Goal: Information Seeking & Learning: Learn about a topic

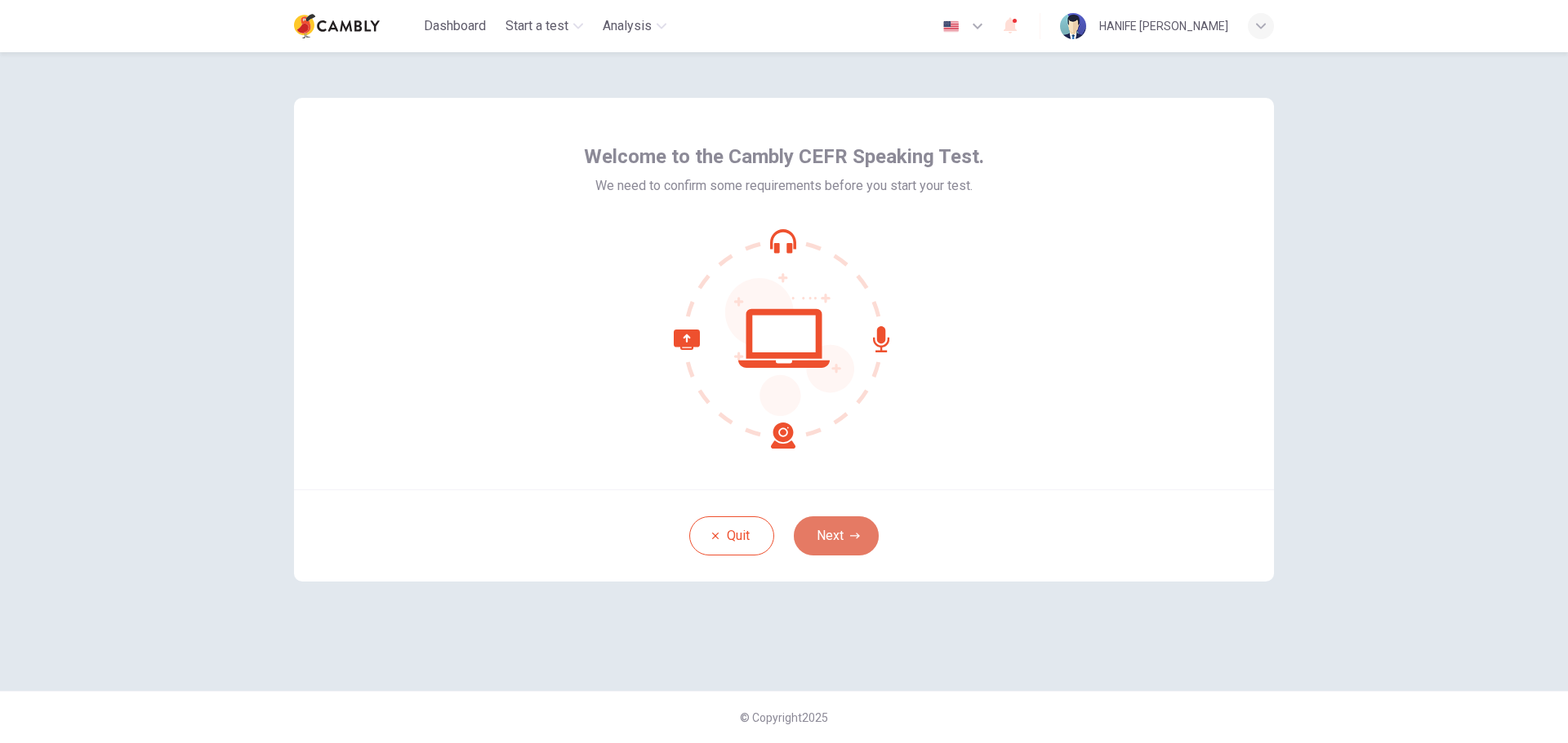
click at [870, 549] on button "Next" at bounding box center [836, 536] width 85 height 40
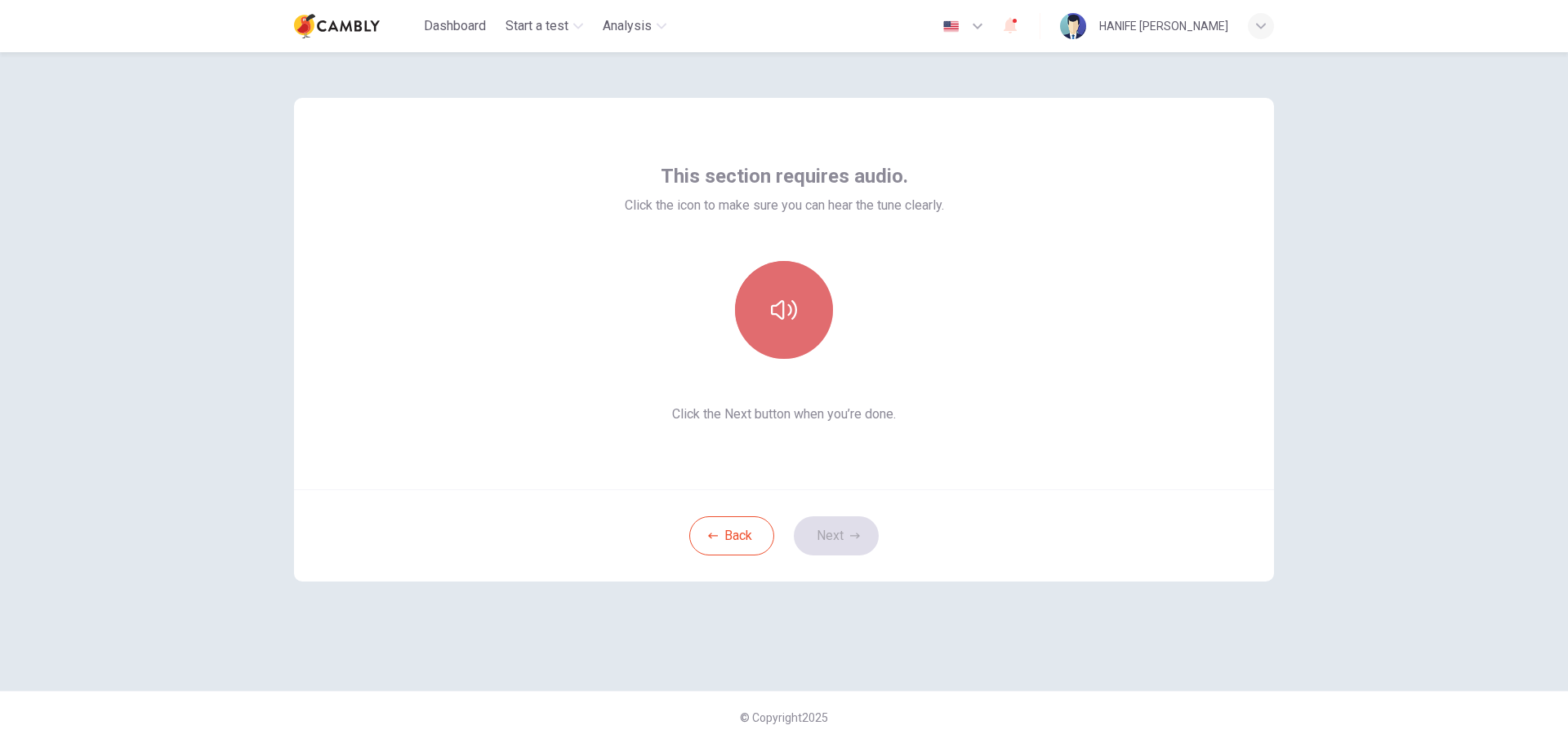
click at [807, 320] on button "button" at bounding box center [784, 310] width 98 height 98
click at [834, 542] on button "Next" at bounding box center [836, 536] width 85 height 40
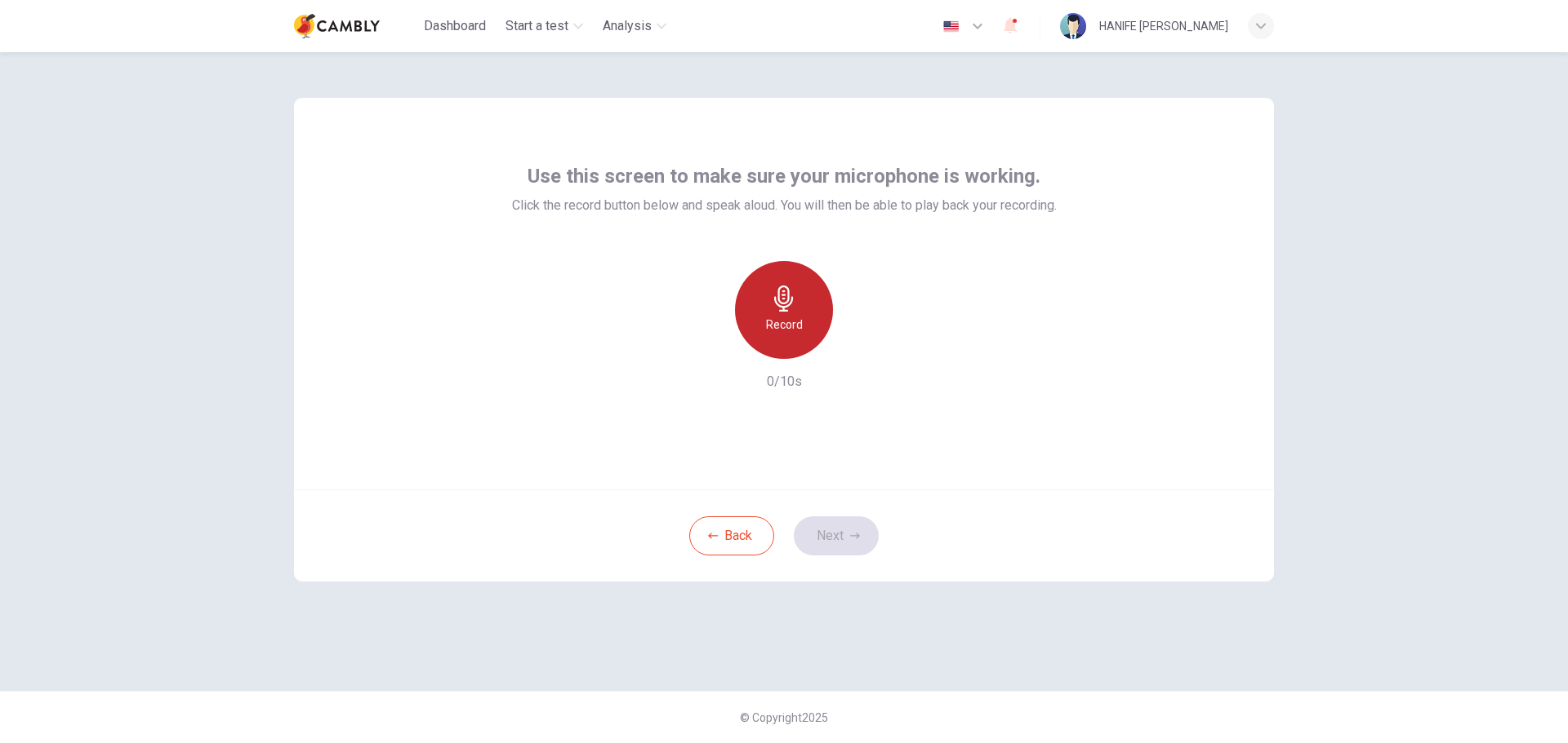
click at [780, 315] on h6 "Record" at bounding box center [784, 325] width 37 height 19
click at [780, 315] on h6 "Stop" at bounding box center [783, 325] width 24 height 19
click at [860, 343] on icon "button" at bounding box center [860, 346] width 8 height 10
click at [714, 338] on icon "button" at bounding box center [708, 345] width 14 height 14
click at [798, 320] on h6 "Record" at bounding box center [784, 325] width 37 height 19
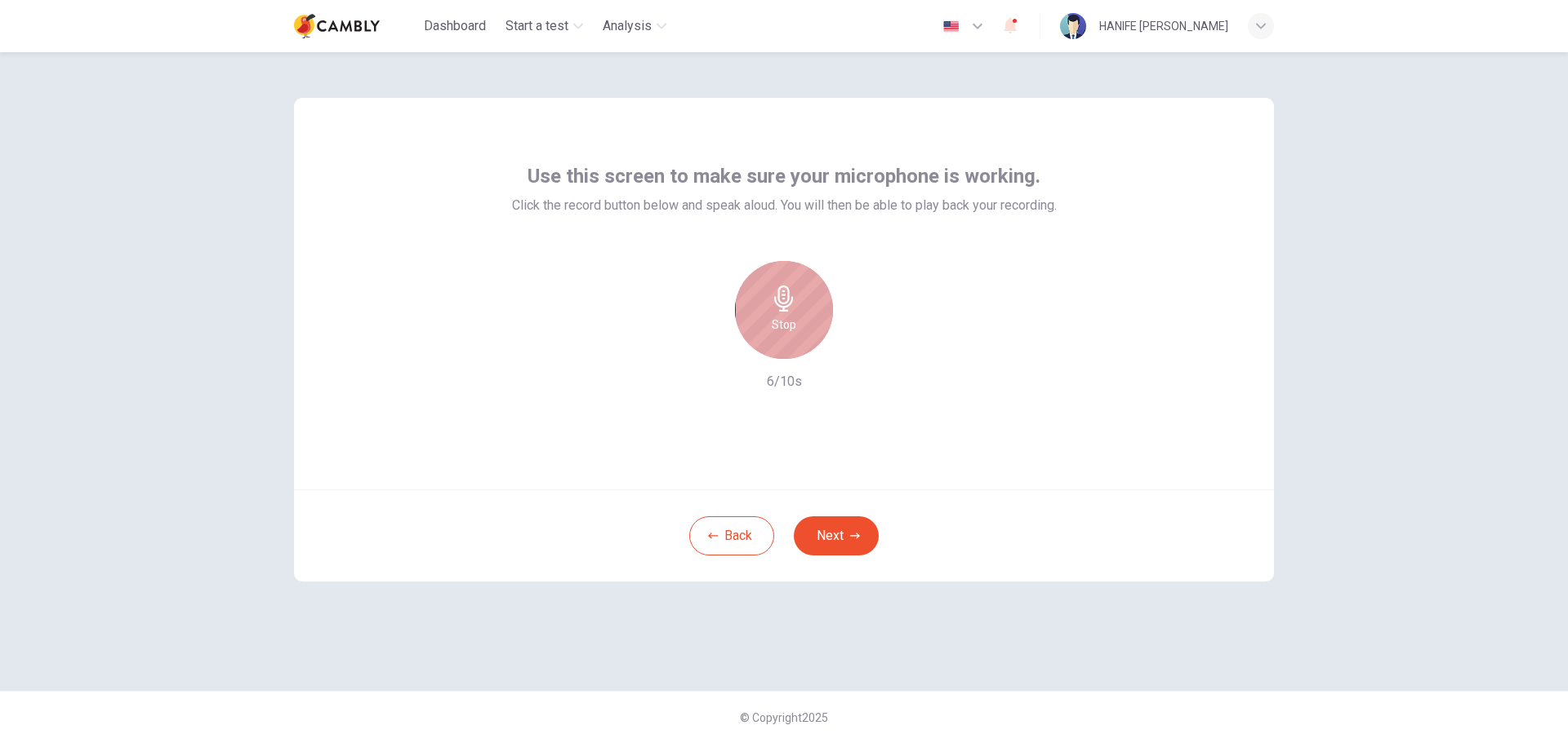
click at [798, 320] on div "Stop" at bounding box center [784, 310] width 98 height 98
click at [856, 336] on div "button" at bounding box center [858, 345] width 26 height 26
click at [1126, 479] on div "Use this screen to make sure your microphone is working. Click the record butto…" at bounding box center [784, 294] width 980 height 391
click at [872, 530] on button "Next" at bounding box center [836, 536] width 85 height 40
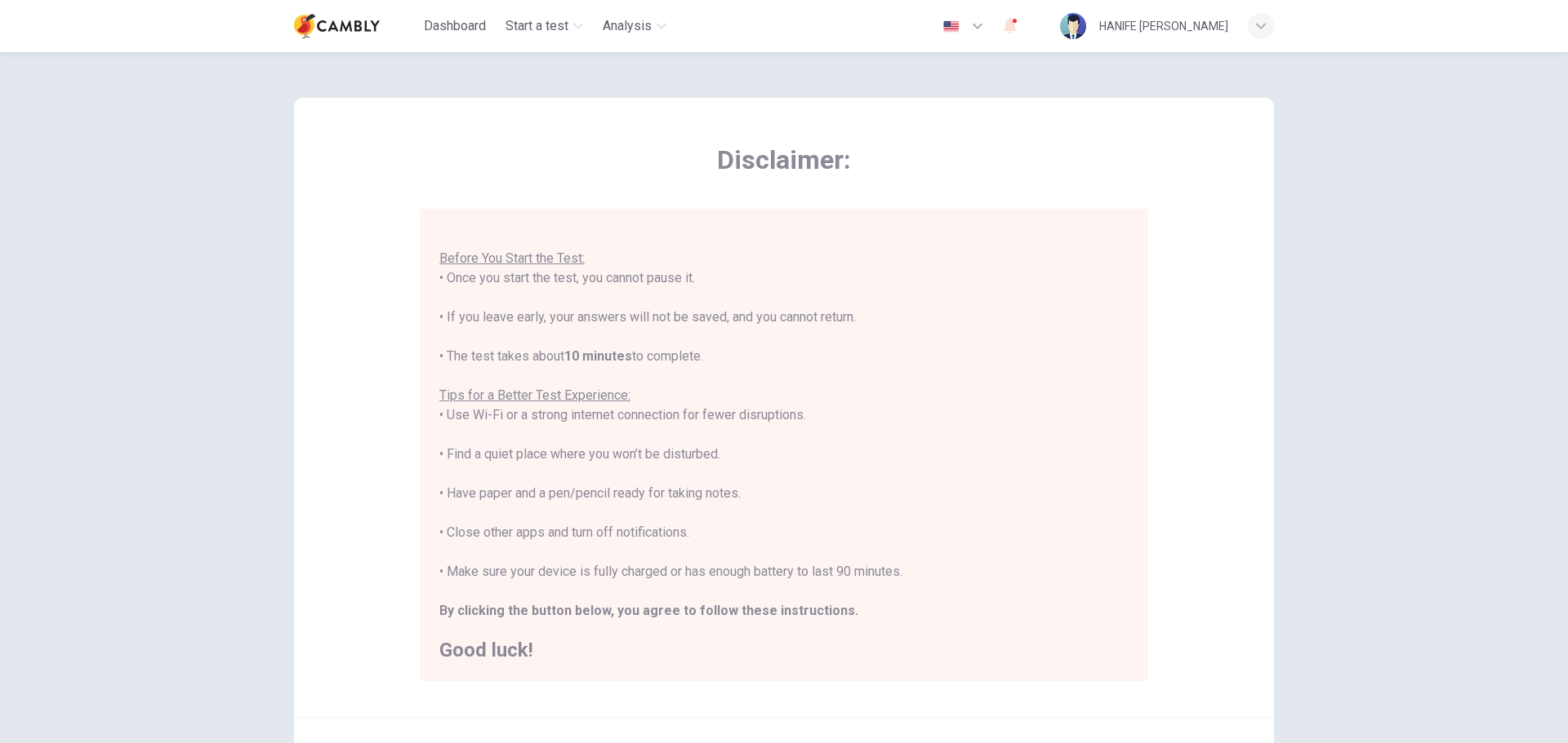
scroll to position [164, 0]
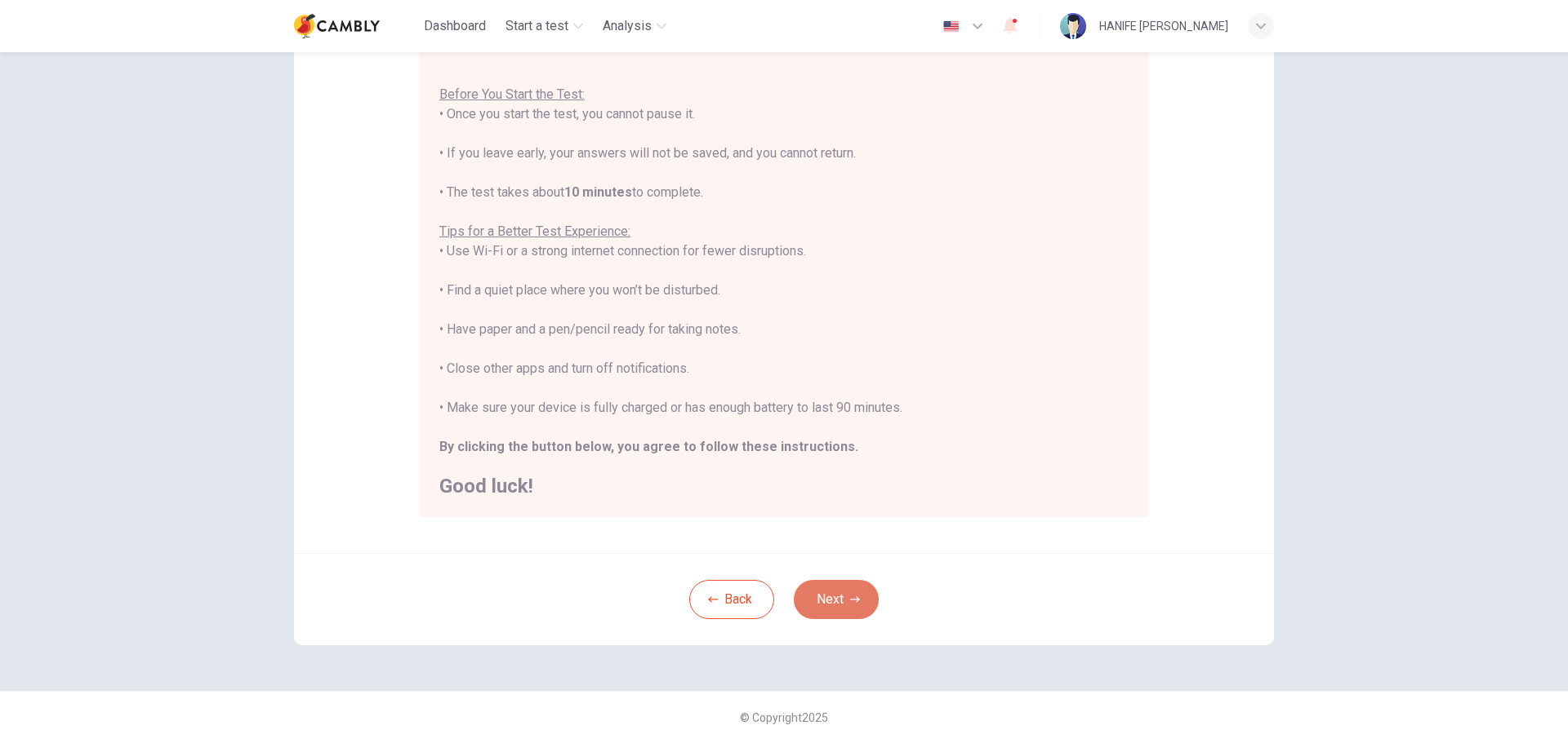
click at [834, 611] on button "Next" at bounding box center [836, 599] width 85 height 40
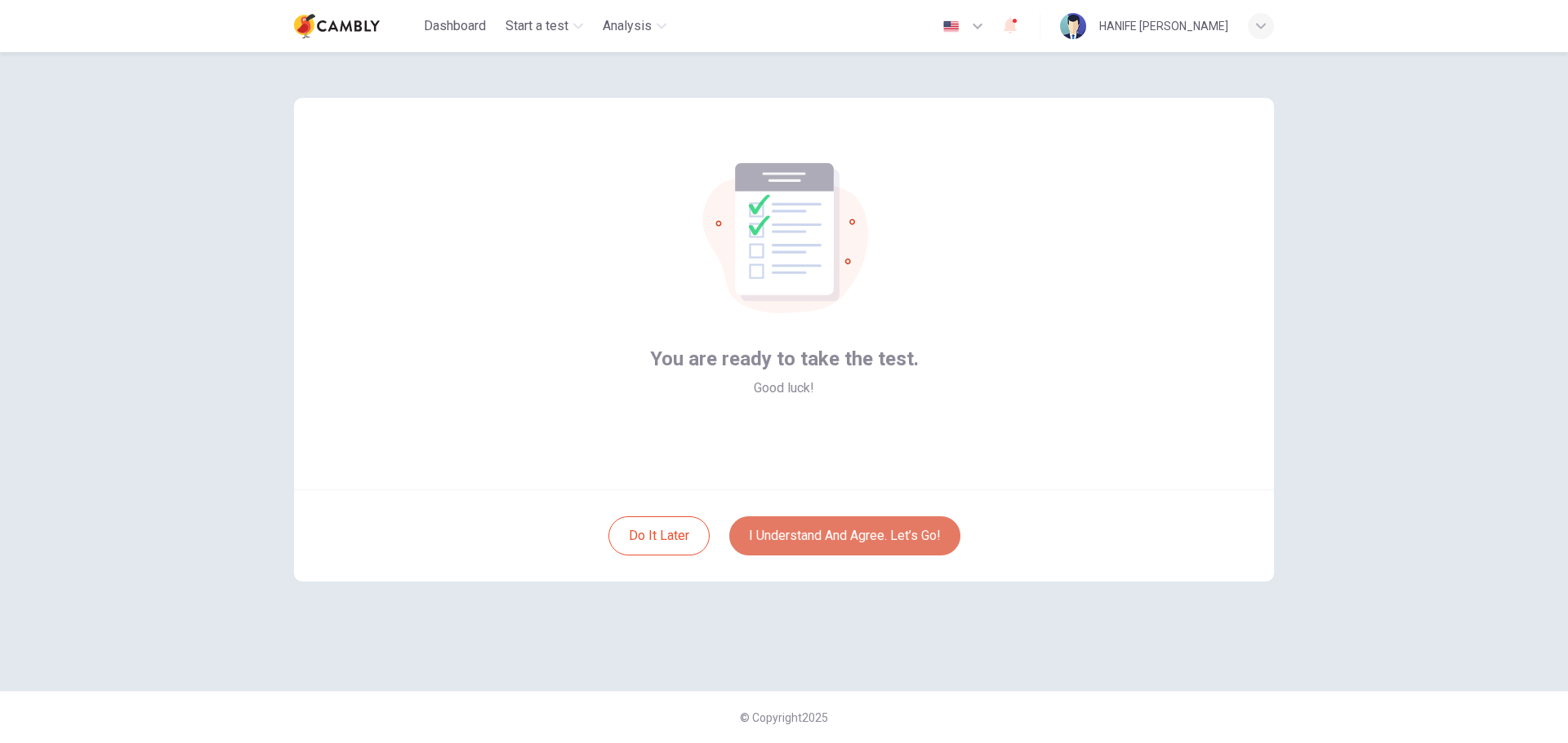
click at [825, 534] on button "I understand and agree. Let’s go!" at bounding box center [845, 536] width 231 height 40
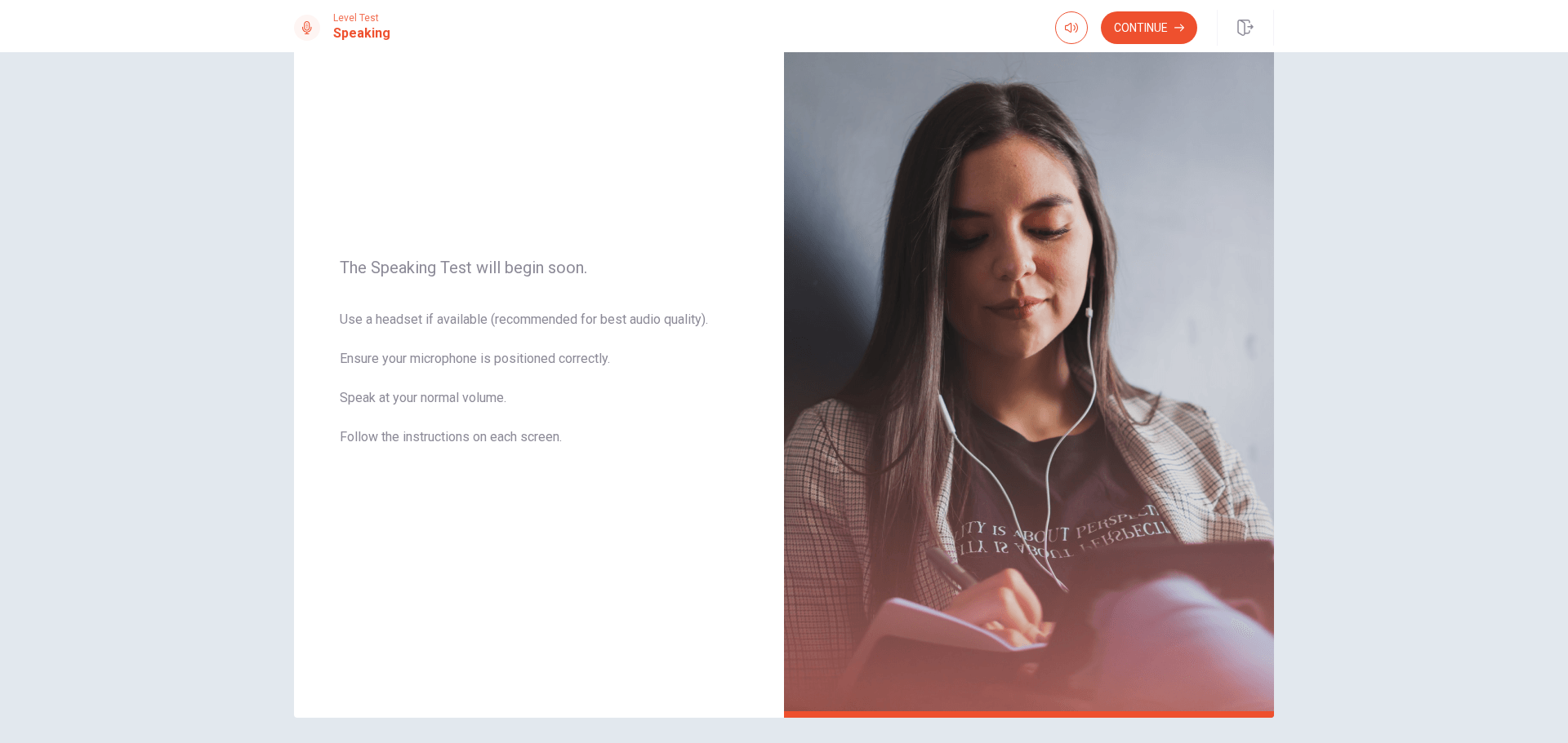
scroll to position [81, 0]
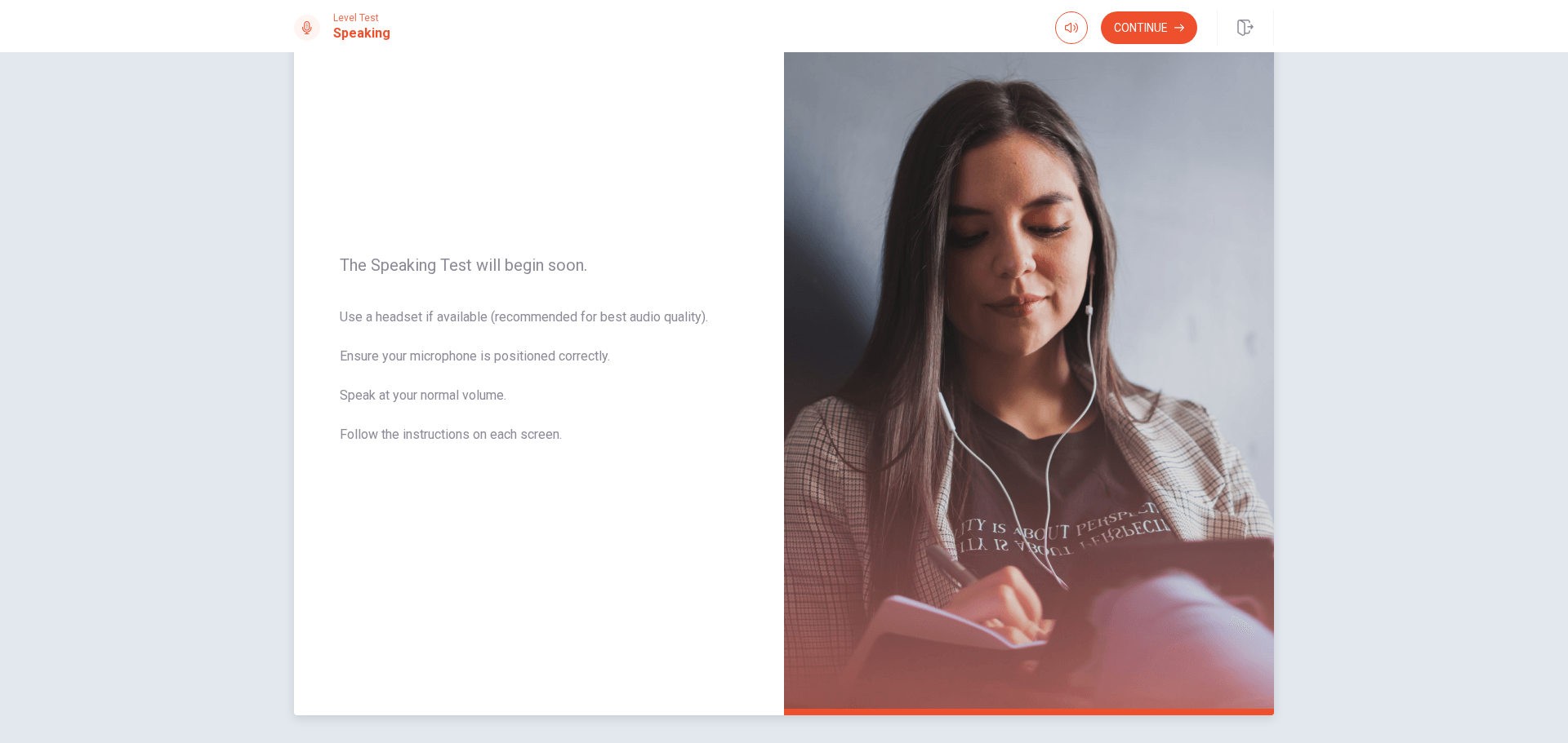
click at [1037, 305] on img at bounding box center [1029, 359] width 490 height 711
click at [1037, 316] on img at bounding box center [1029, 359] width 490 height 711
click at [1120, 26] on button "Continue" at bounding box center [1149, 28] width 96 height 33
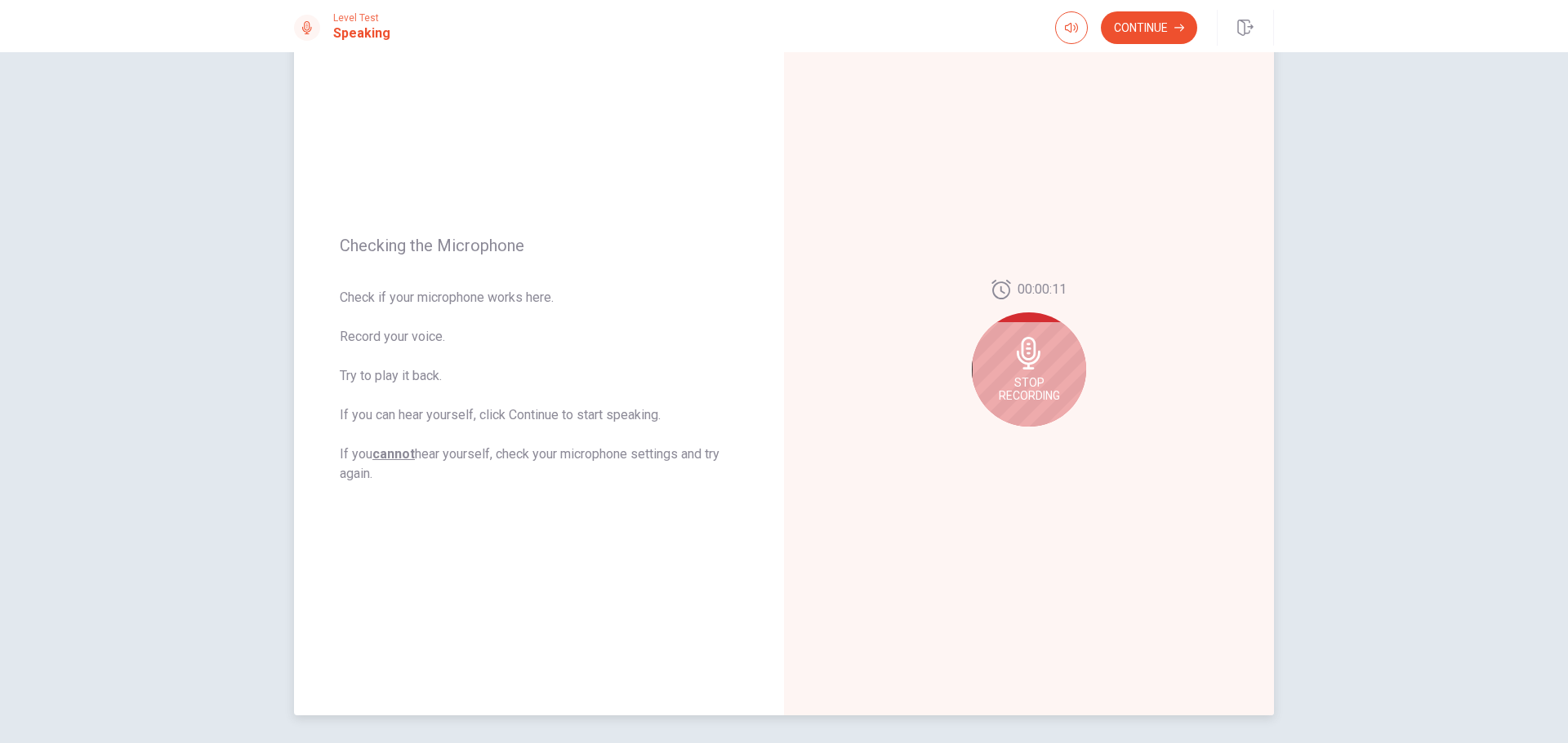
click at [1016, 359] on icon at bounding box center [1028, 354] width 24 height 33
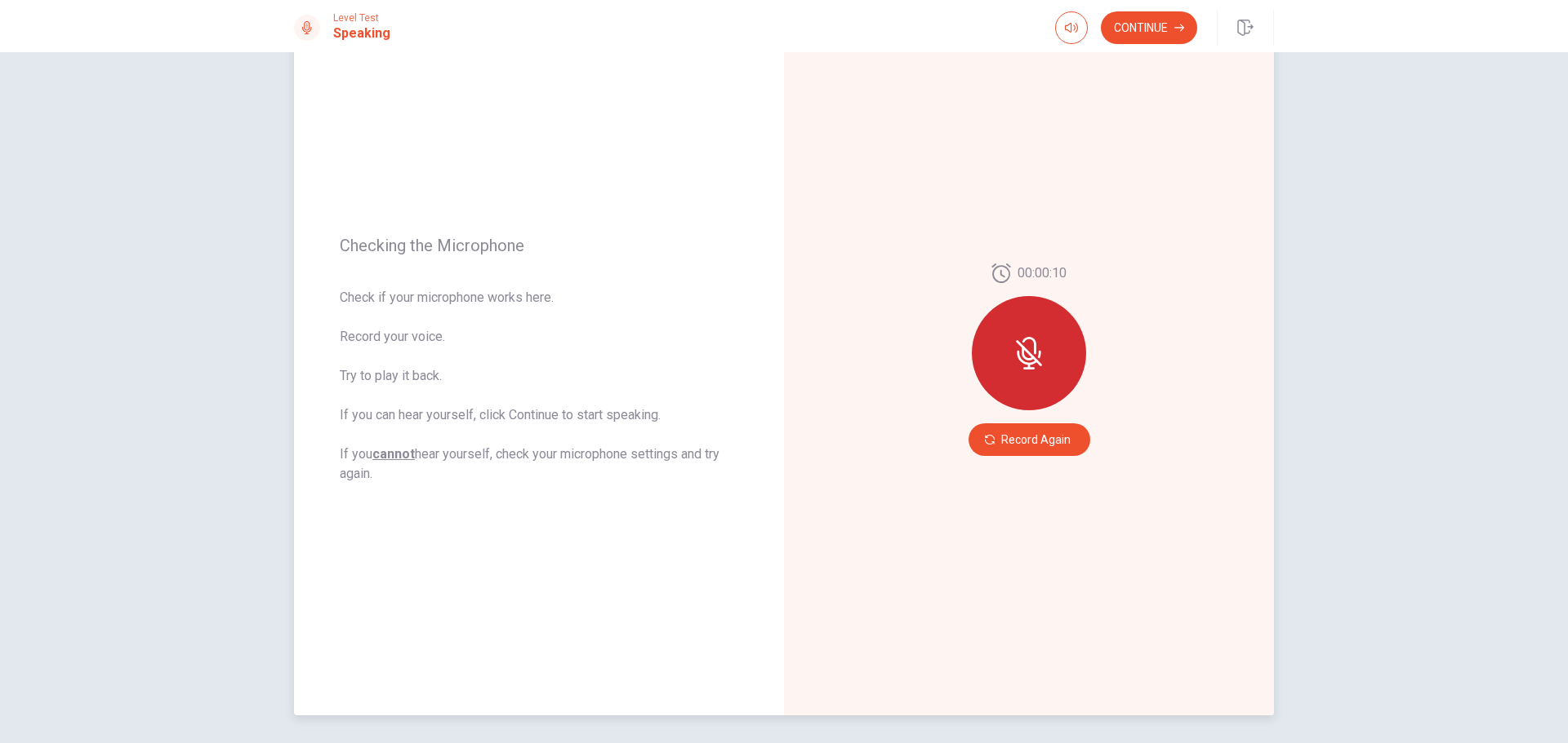
click at [1014, 359] on icon at bounding box center [1029, 354] width 33 height 33
click at [1025, 439] on button "Record Again" at bounding box center [1029, 439] width 122 height 33
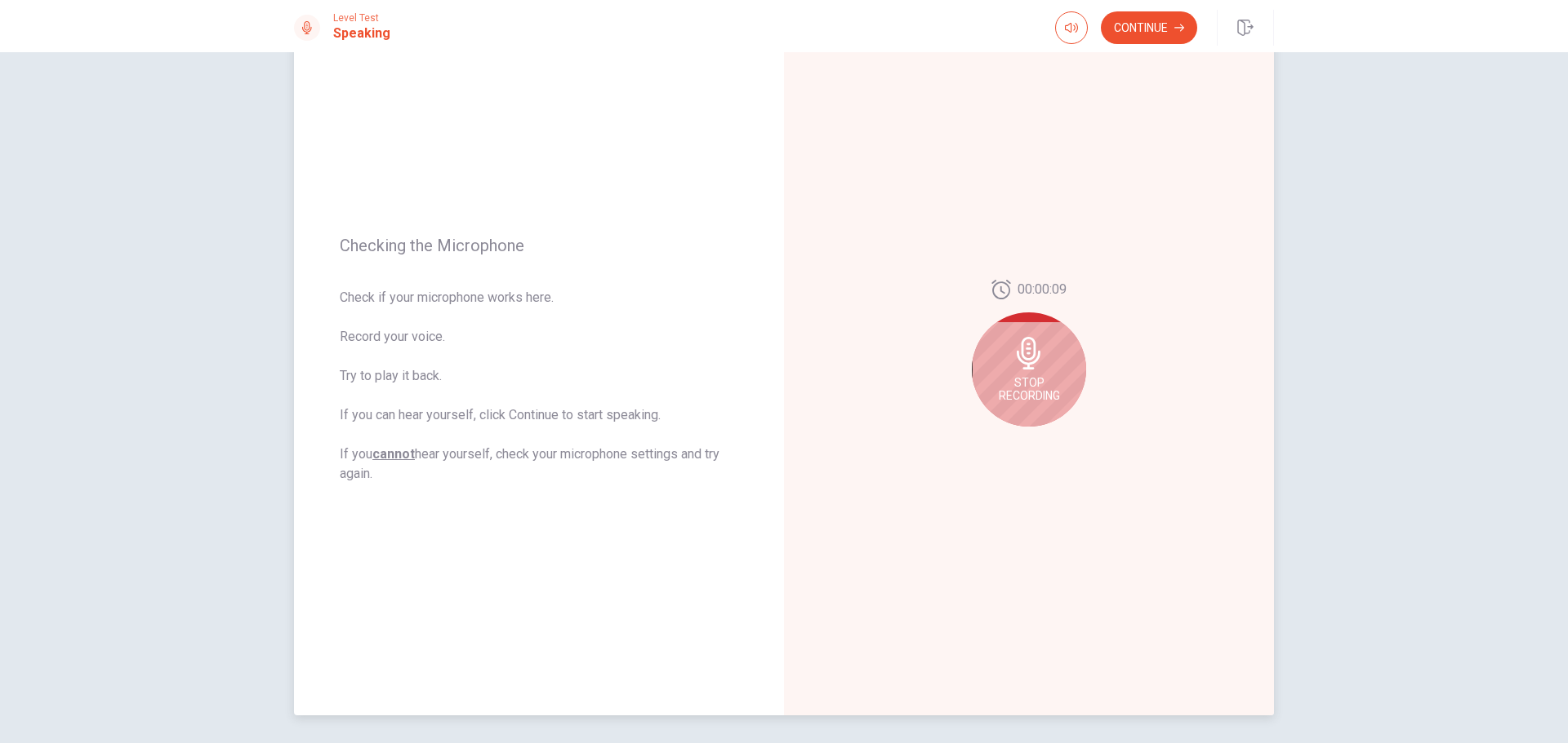
click at [1015, 347] on icon at bounding box center [1029, 354] width 33 height 33
click at [1042, 442] on icon "Play Audio" at bounding box center [1046, 439] width 8 height 10
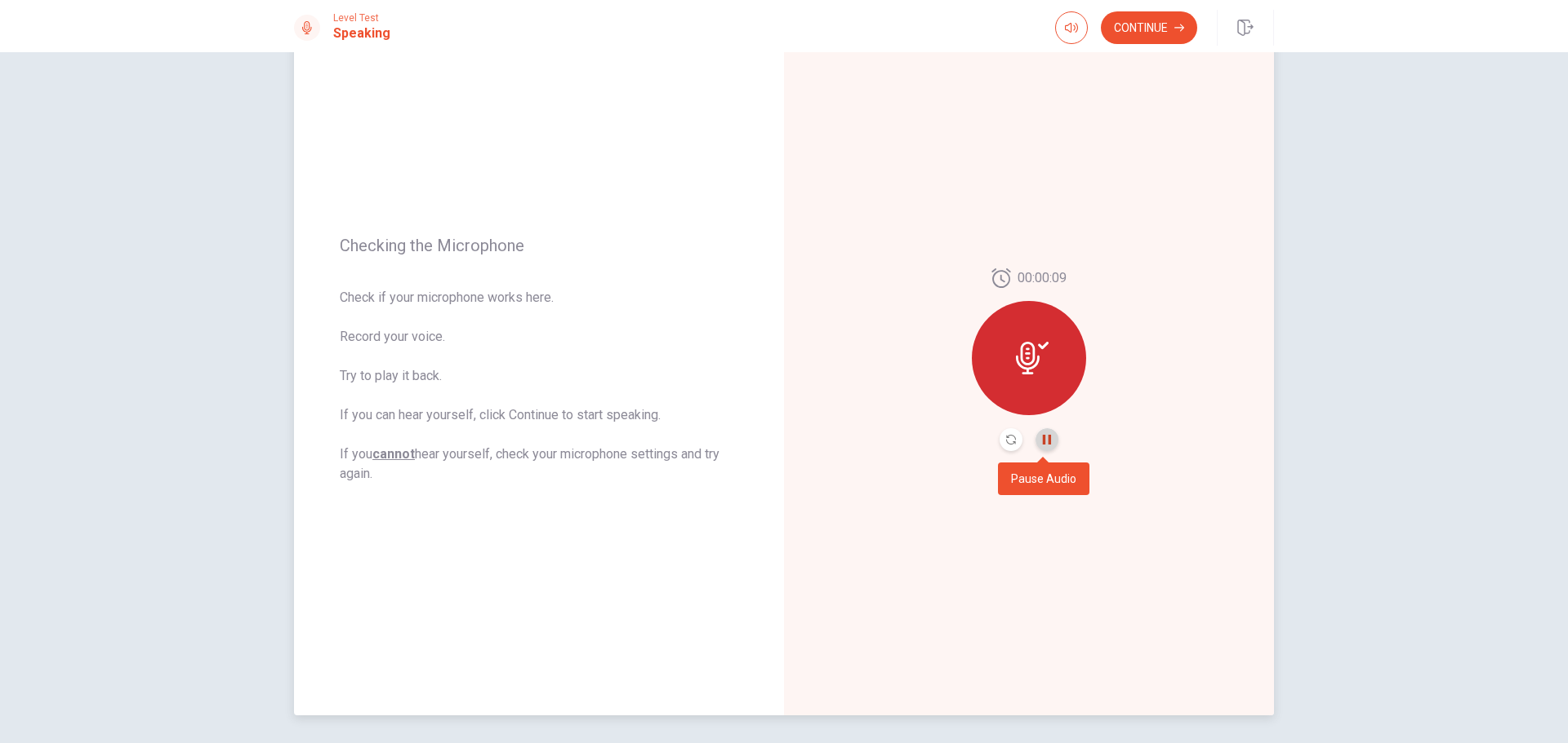
click at [1041, 442] on icon "Pause Audio" at bounding box center [1046, 439] width 10 height 10
click at [1141, 33] on button "Continue" at bounding box center [1149, 28] width 96 height 33
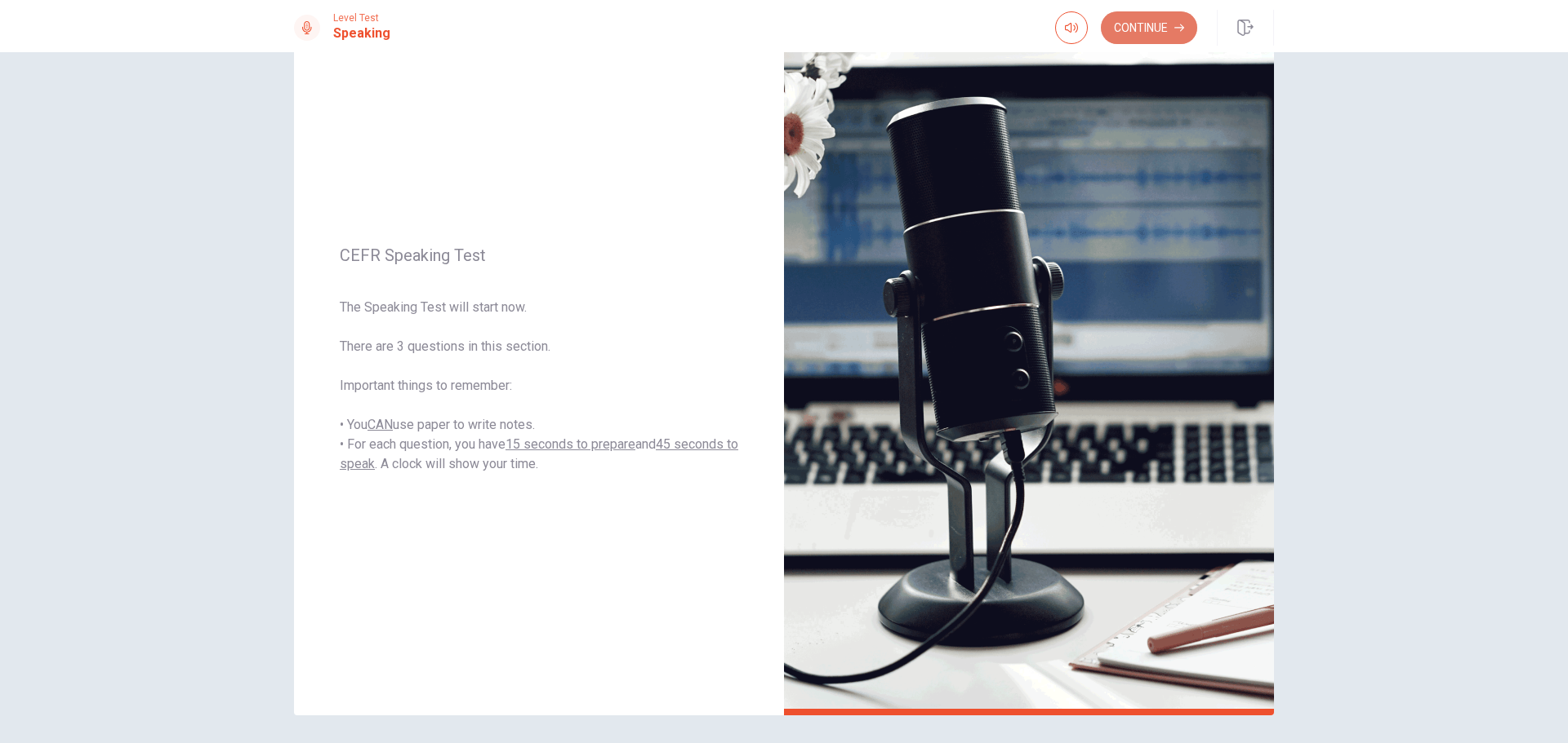
click at [1141, 29] on button "Continue" at bounding box center [1149, 28] width 96 height 33
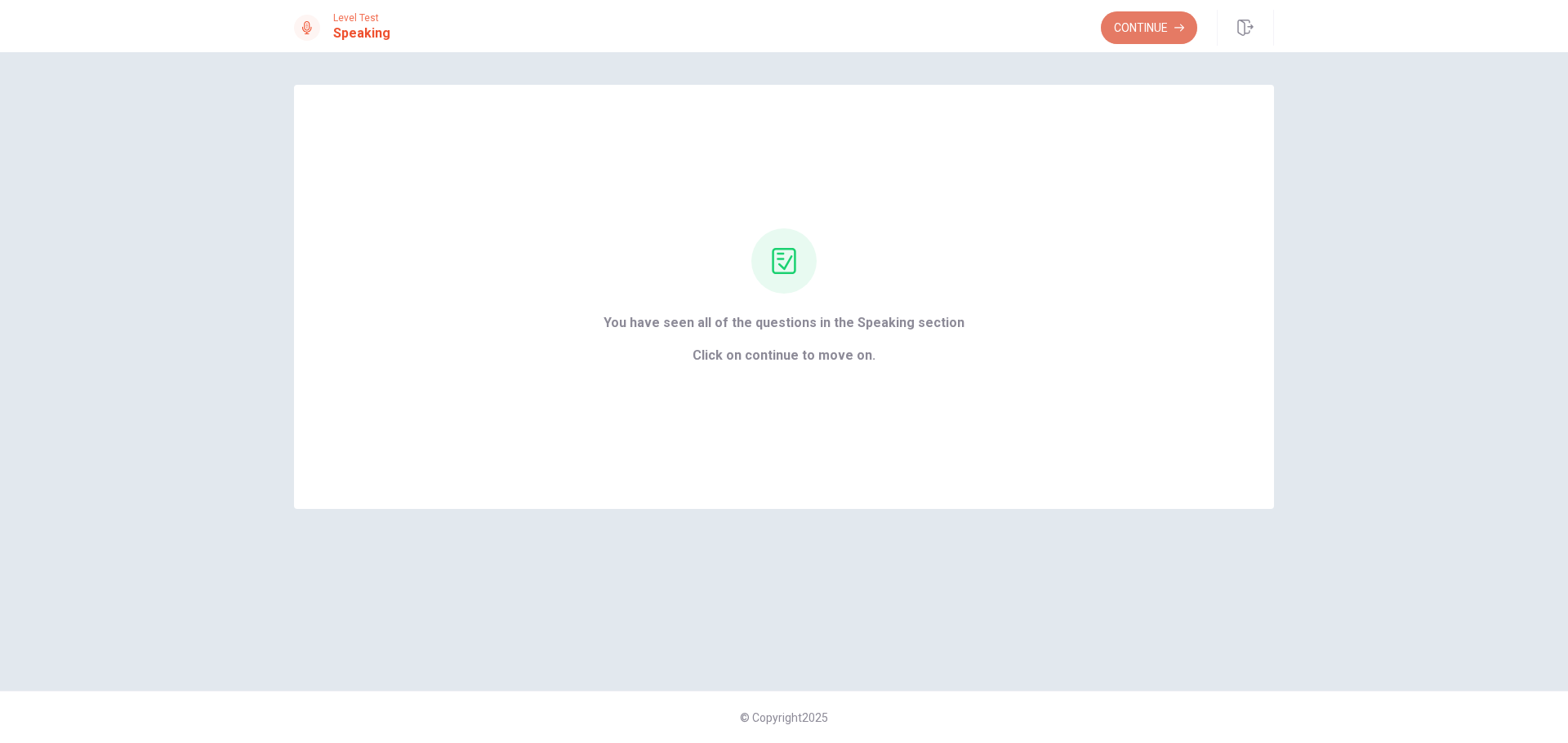
click at [1149, 22] on button "Continue" at bounding box center [1149, 28] width 96 height 33
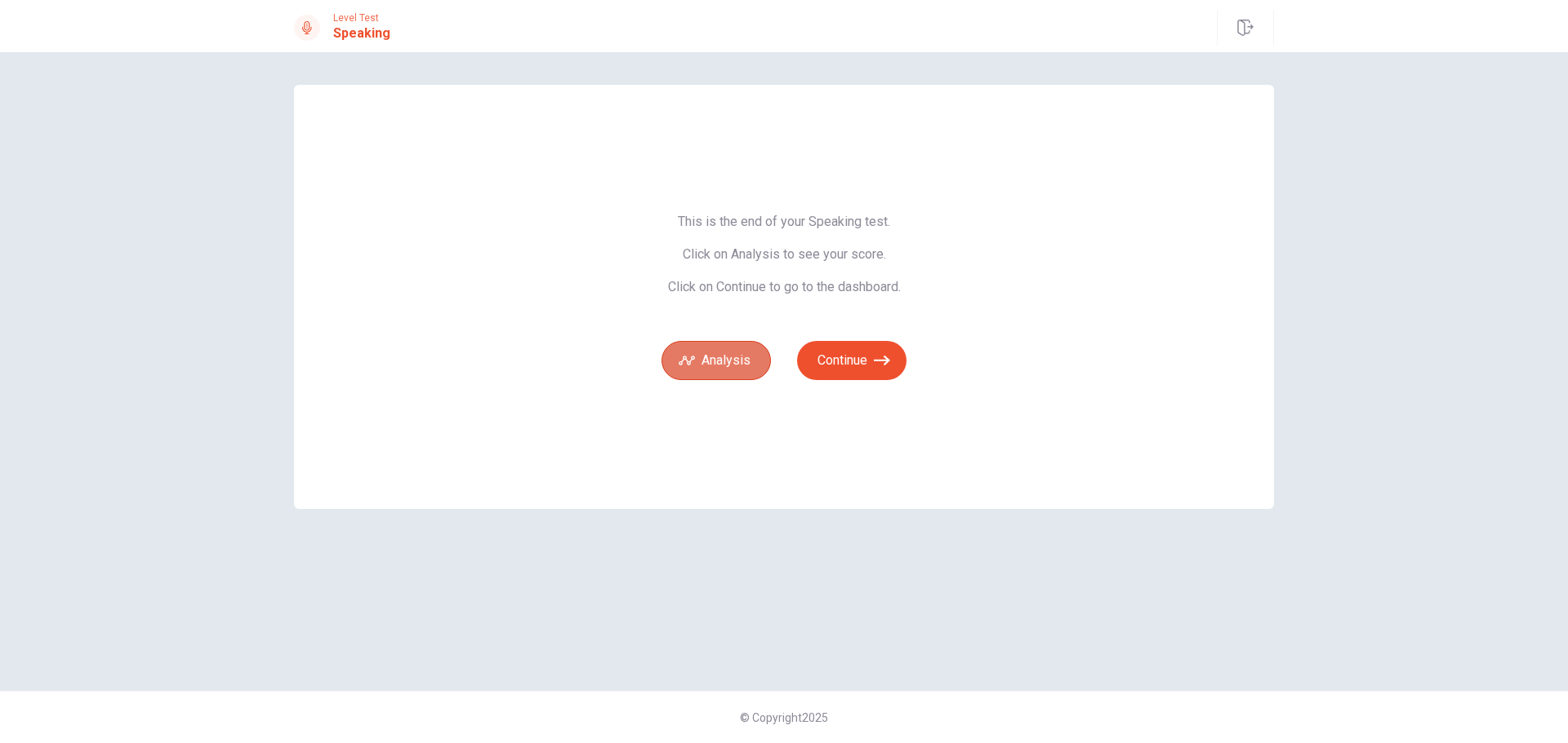
click at [707, 378] on button "Analysis" at bounding box center [716, 360] width 109 height 40
